Goal: Book appointment/travel/reservation

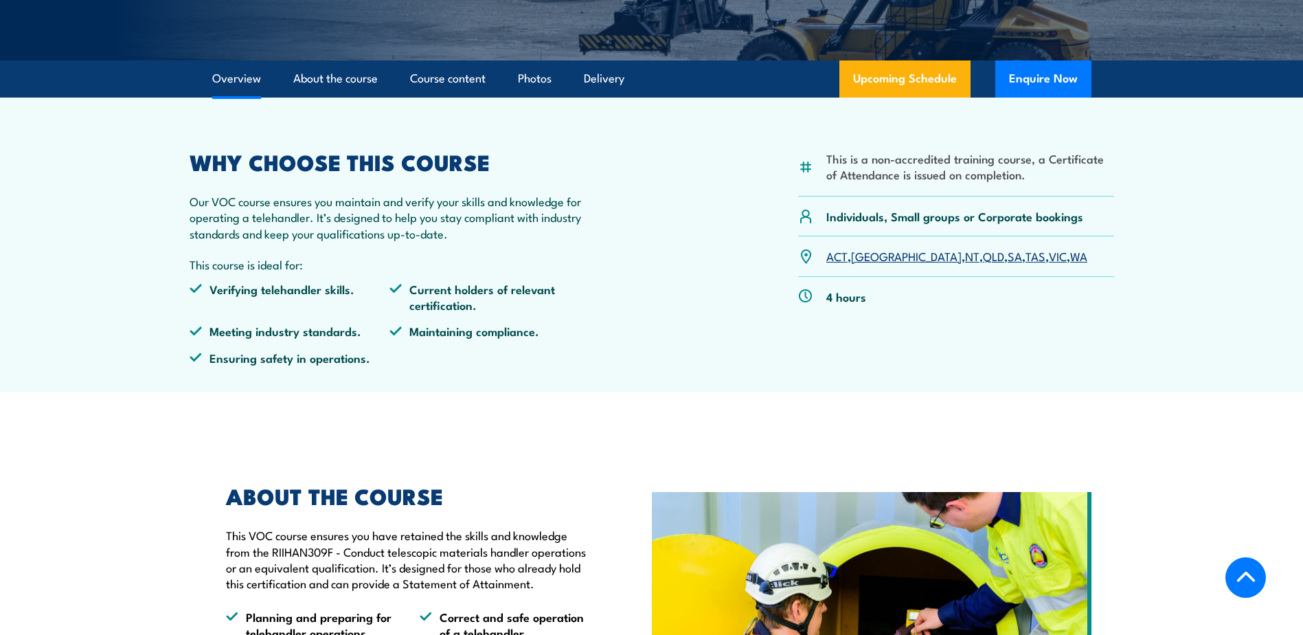
scroll to position [275, 0]
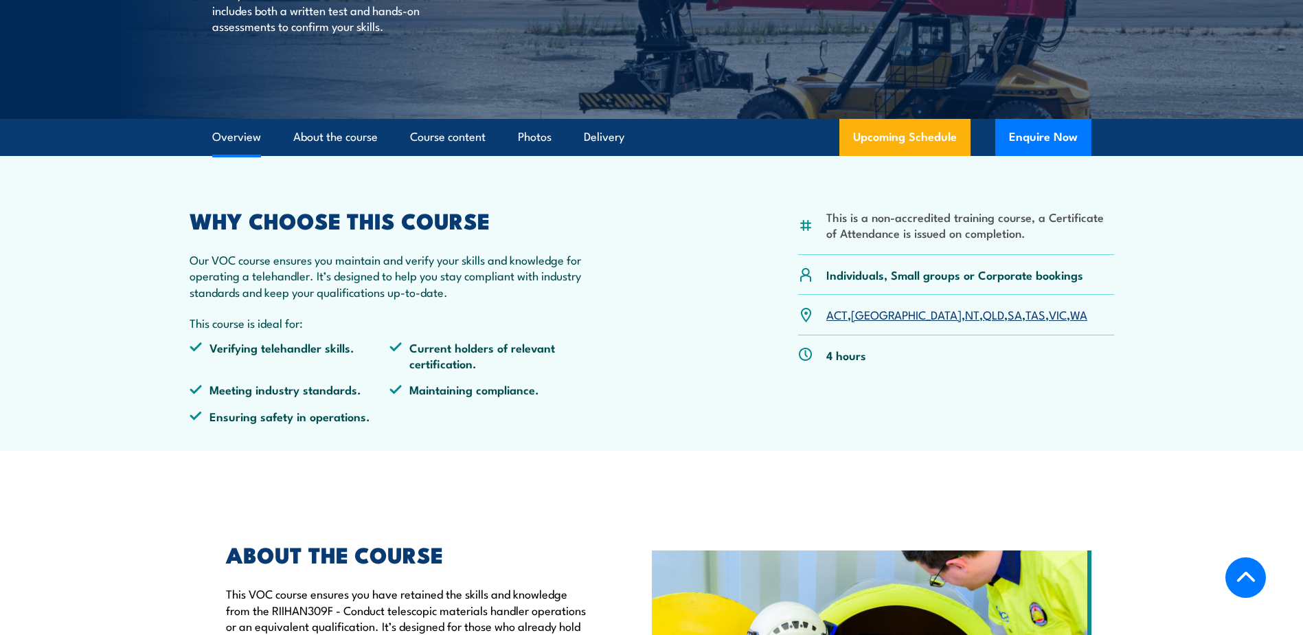
click at [1070, 314] on link "WA" at bounding box center [1078, 314] width 17 height 16
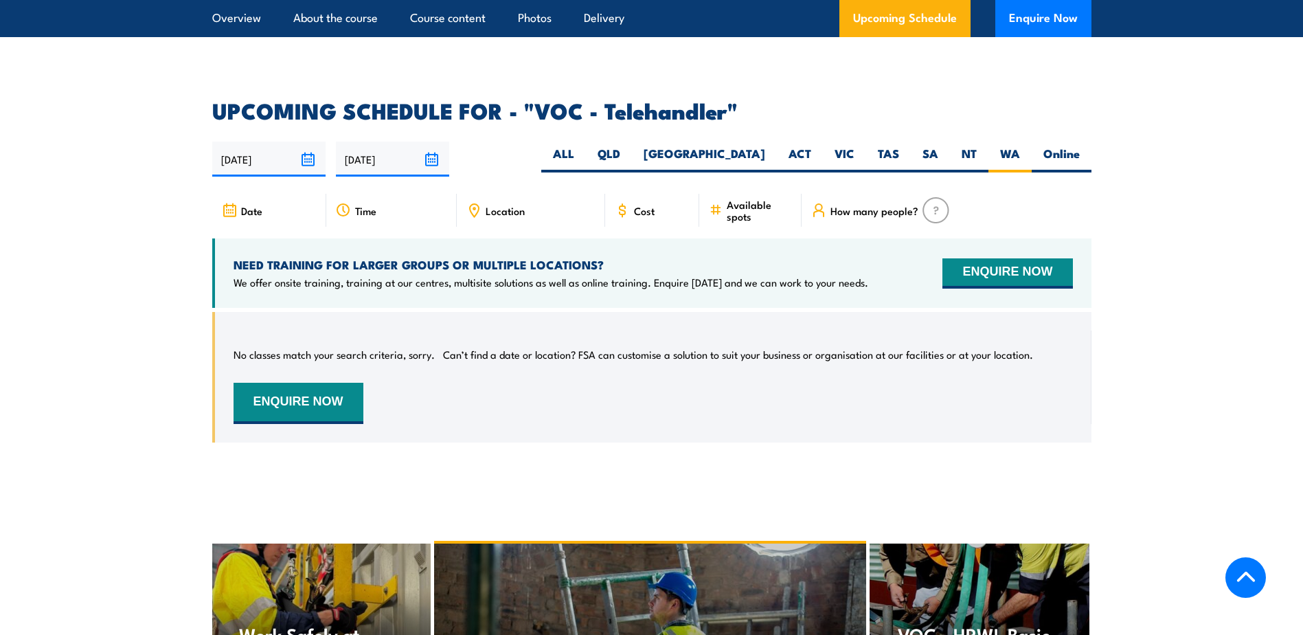
scroll to position [1963, 0]
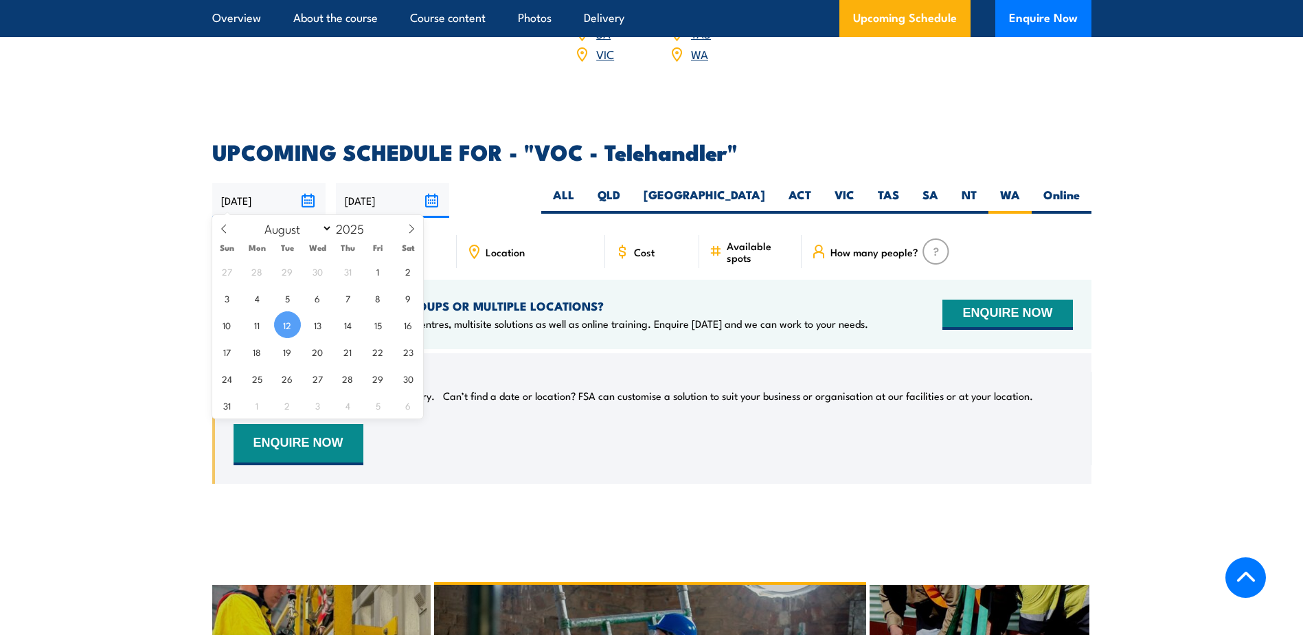
click at [312, 194] on input "12/08/2025" at bounding box center [268, 200] width 113 height 35
click at [317, 326] on span "13" at bounding box center [317, 324] width 27 height 27
type input "[DATE]"
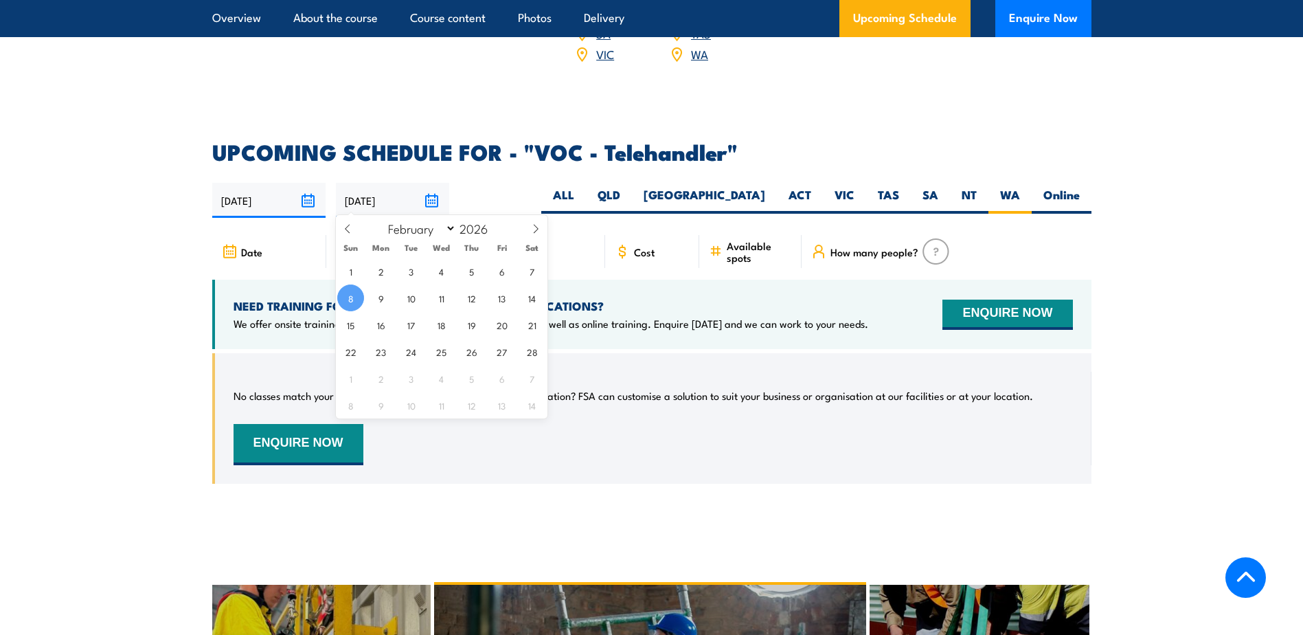
click at [432, 194] on input "08/02/2026" at bounding box center [392, 200] width 113 height 35
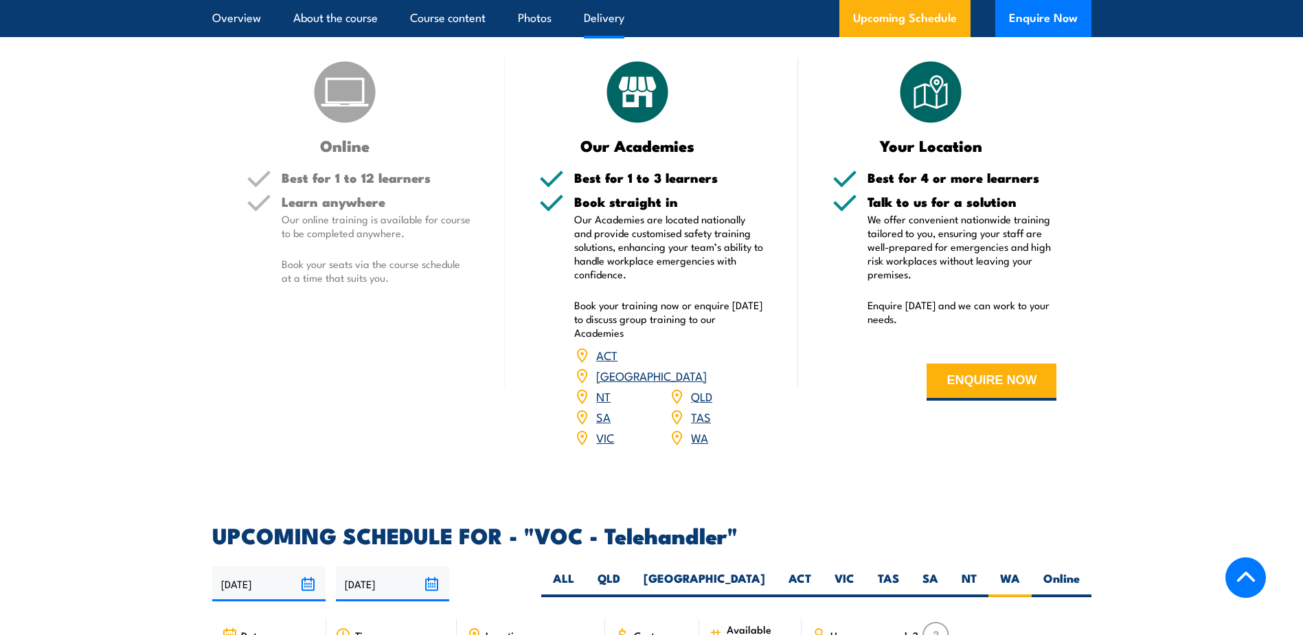
scroll to position [1894, 0]
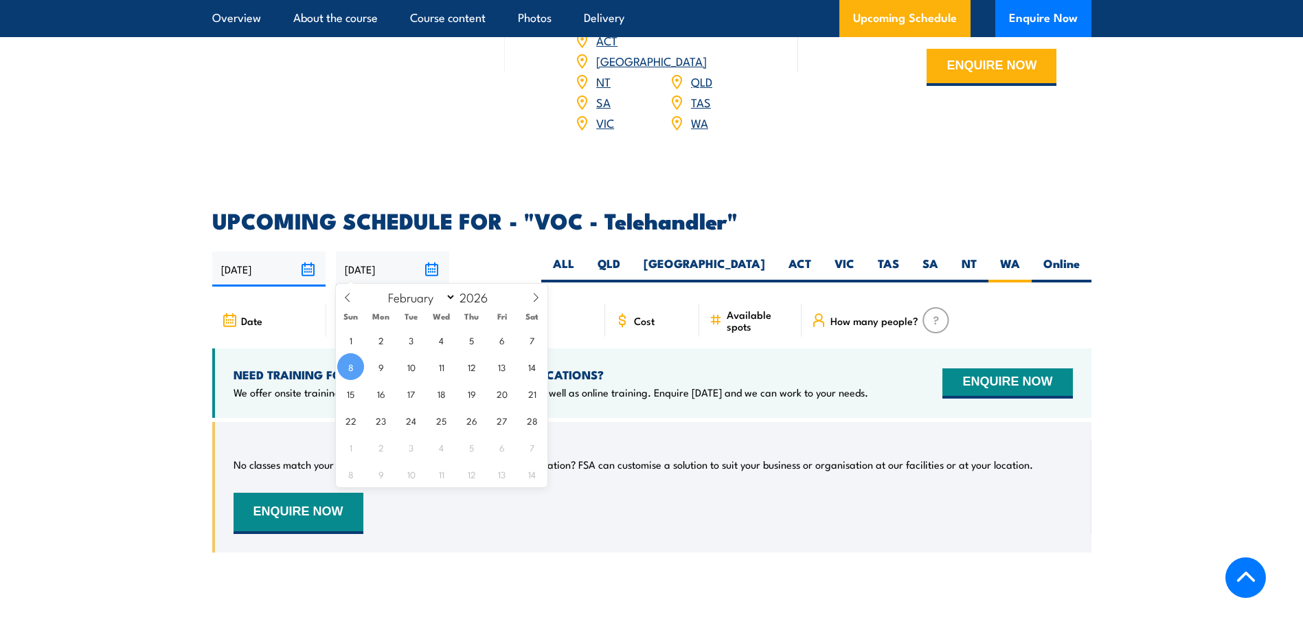
click at [436, 264] on input "08/02/2026" at bounding box center [392, 268] width 113 height 35
click at [347, 302] on icon at bounding box center [348, 298] width 10 height 10
select select "0"
click at [347, 302] on icon at bounding box center [348, 298] width 10 height 10
type input "2025"
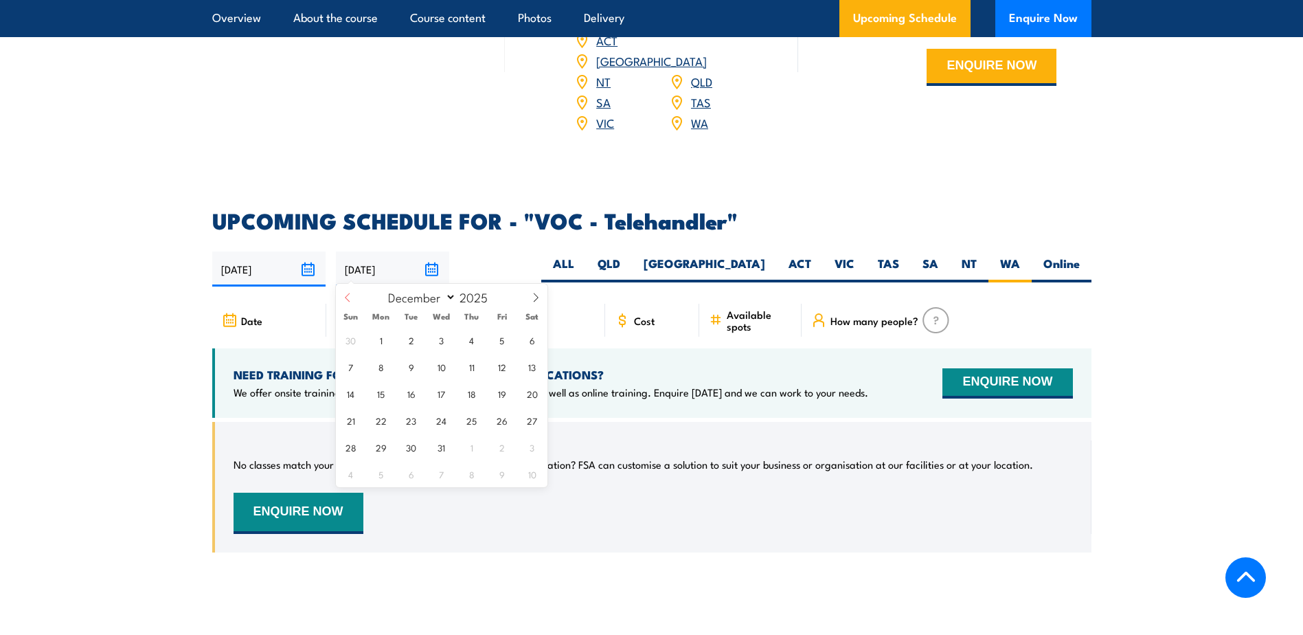
click at [347, 302] on icon at bounding box center [348, 298] width 10 height 10
select select "7"
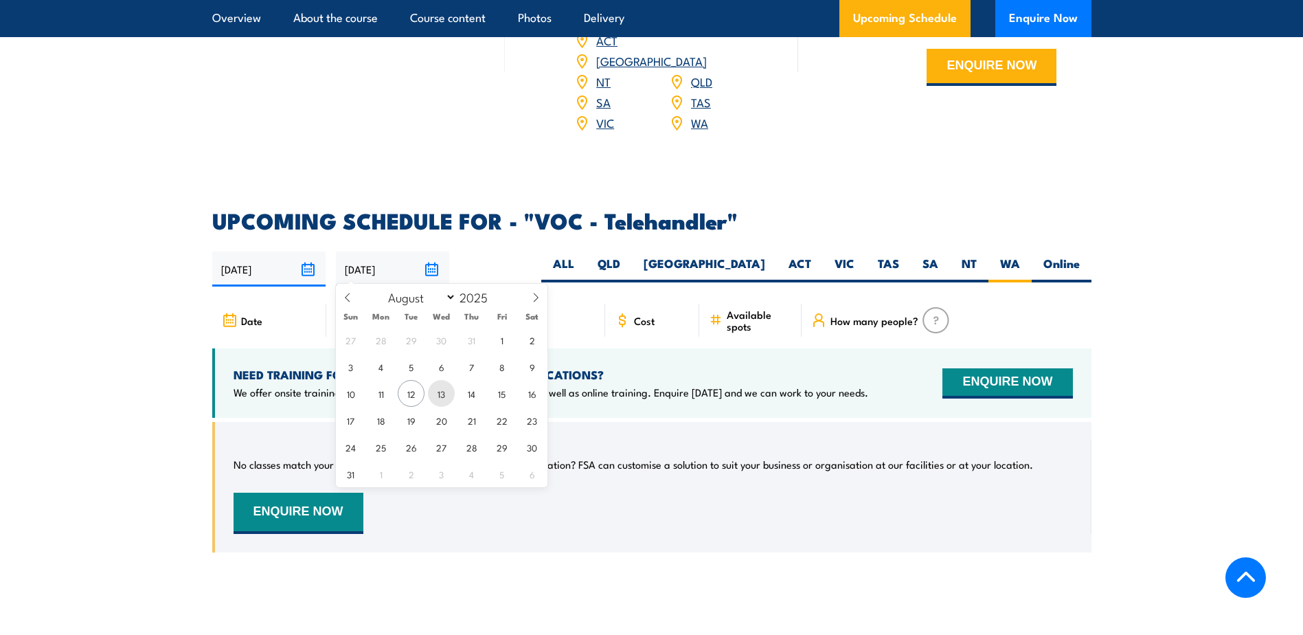
click at [437, 396] on span "13" at bounding box center [441, 393] width 27 height 27
type input "[DATE]"
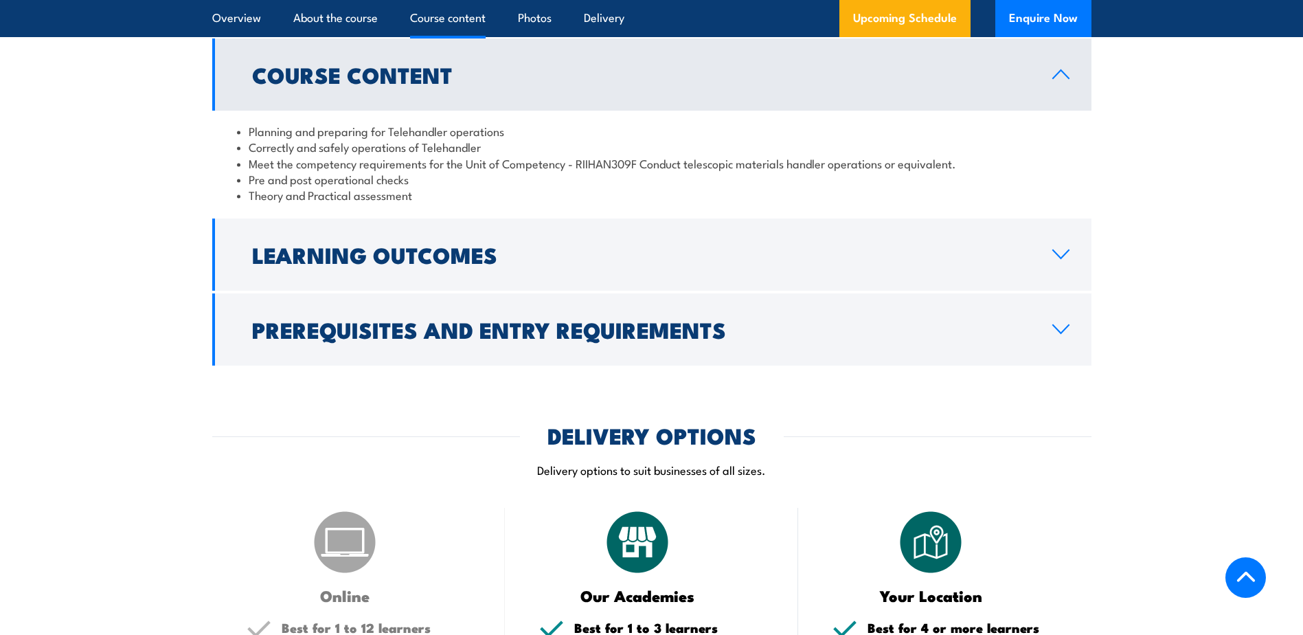
scroll to position [795, 0]
